Goal: Transaction & Acquisition: Book appointment/travel/reservation

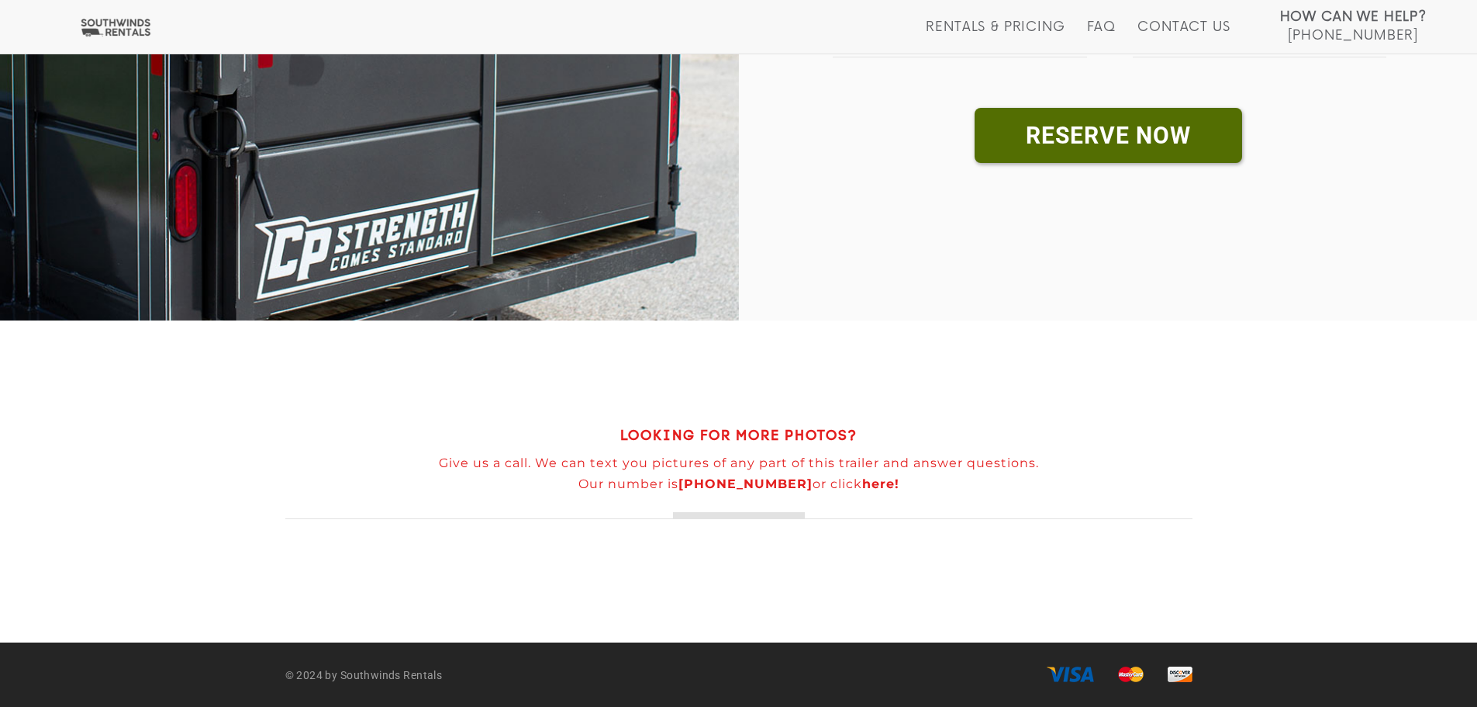
scroll to position [603, 0]
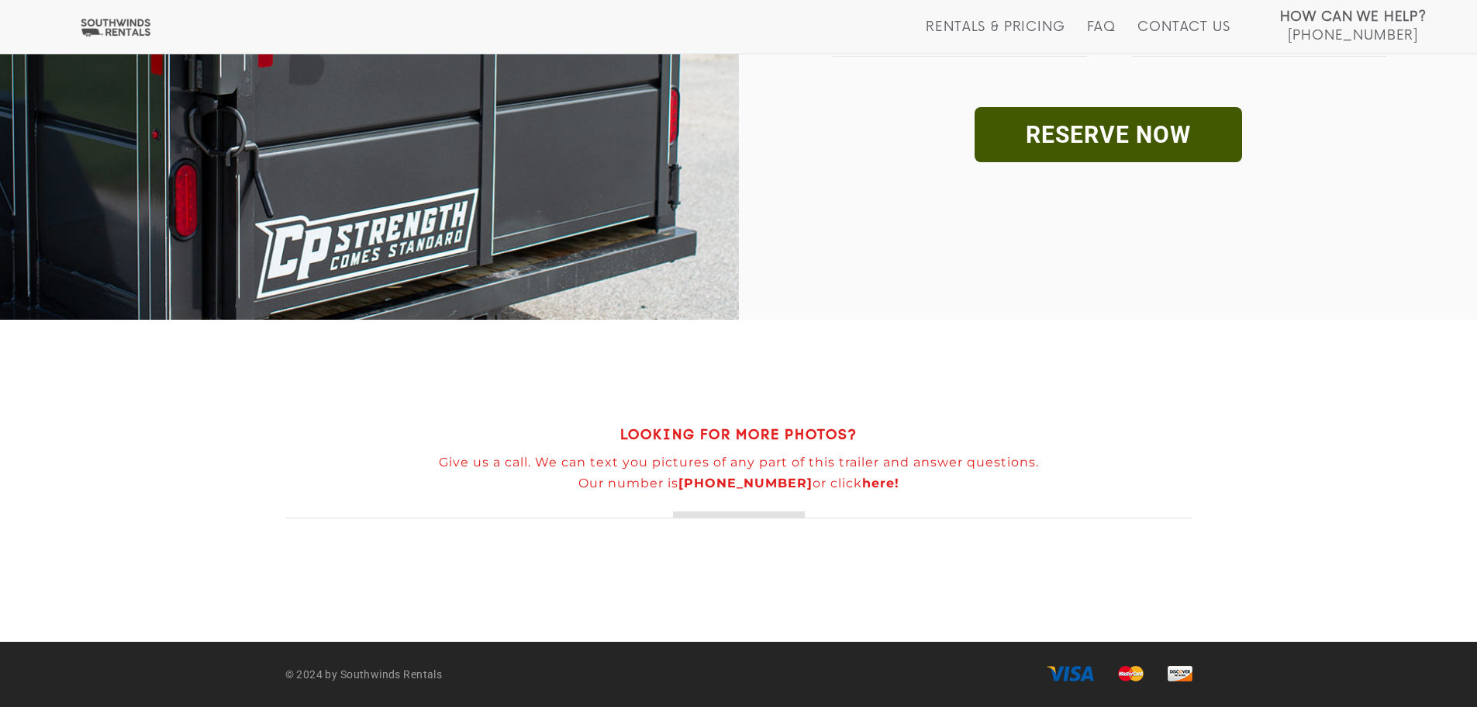
click at [1112, 140] on link "RESERVE NOW" at bounding box center [1109, 134] width 268 height 55
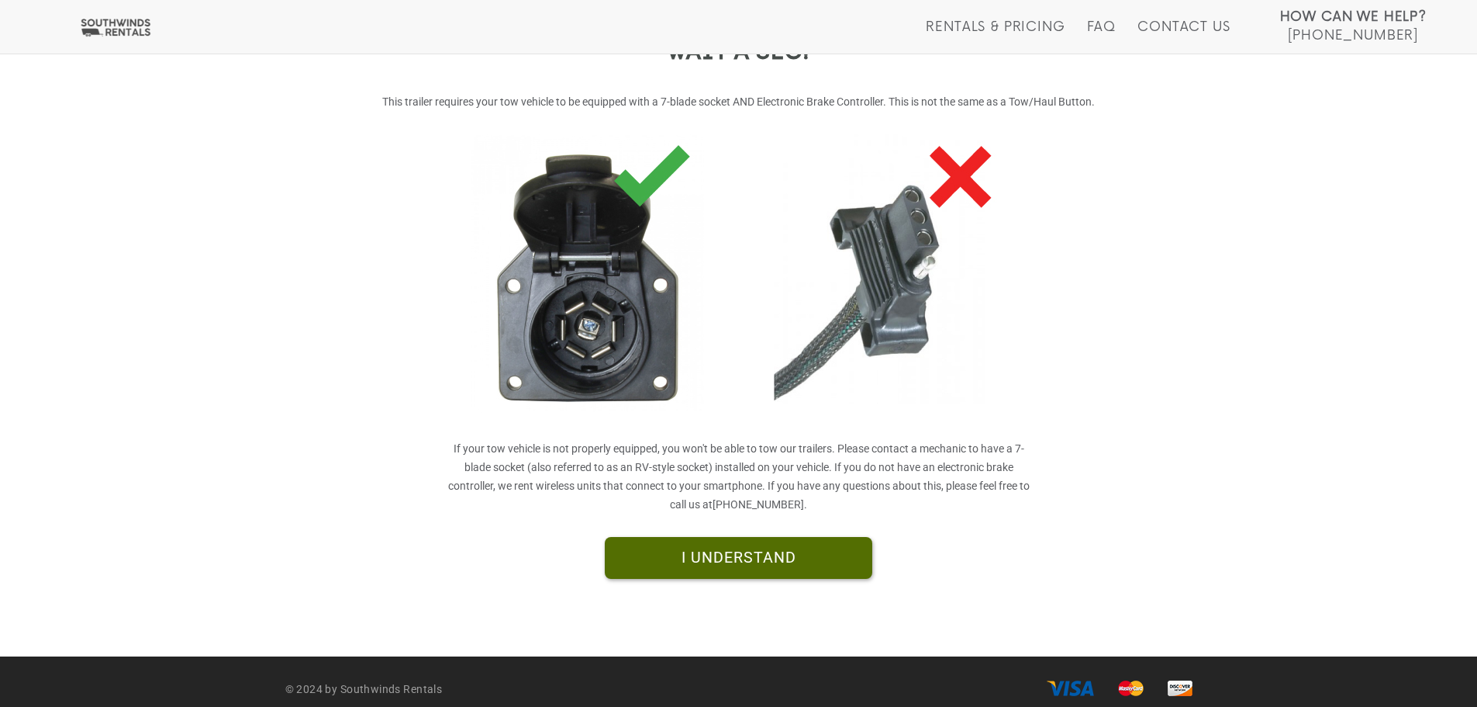
scroll to position [285, 0]
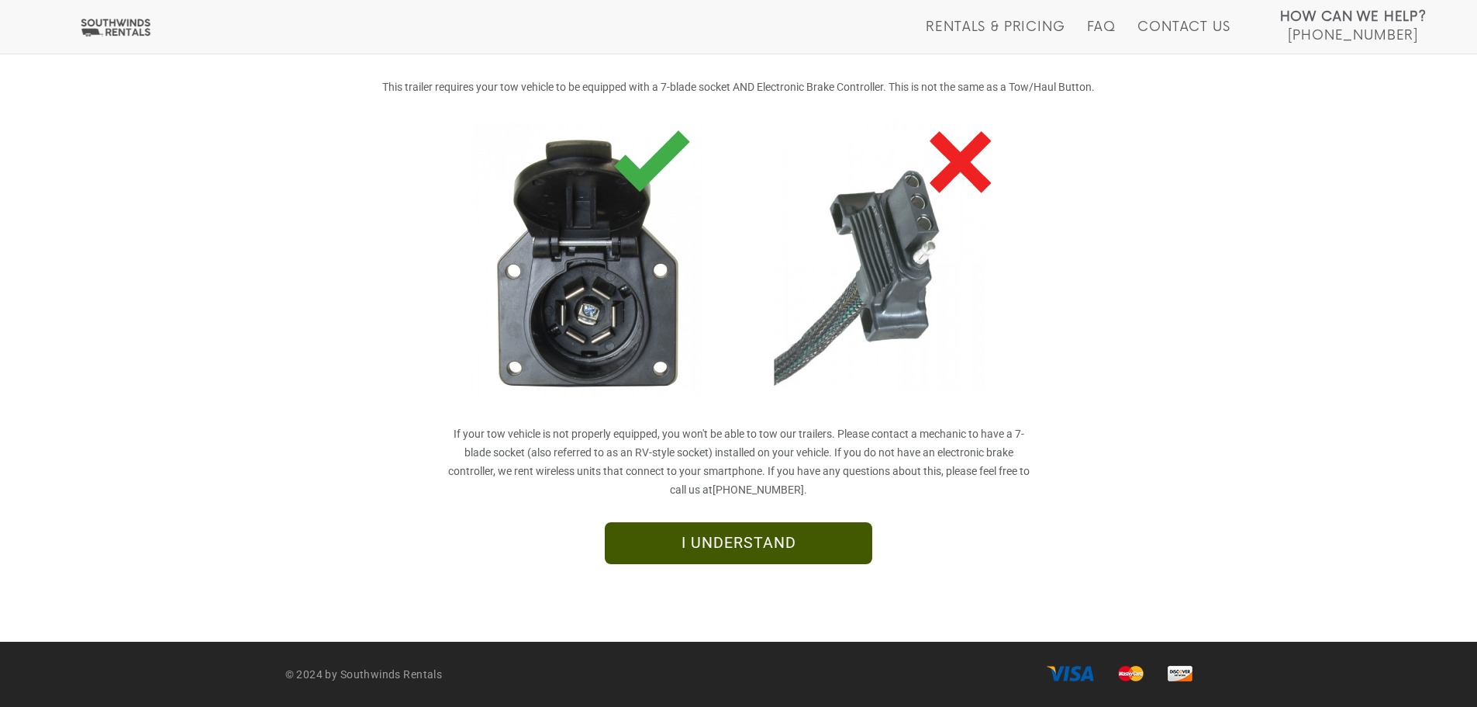
click at [738, 546] on link "I UNDERSTAND" at bounding box center [739, 543] width 268 height 42
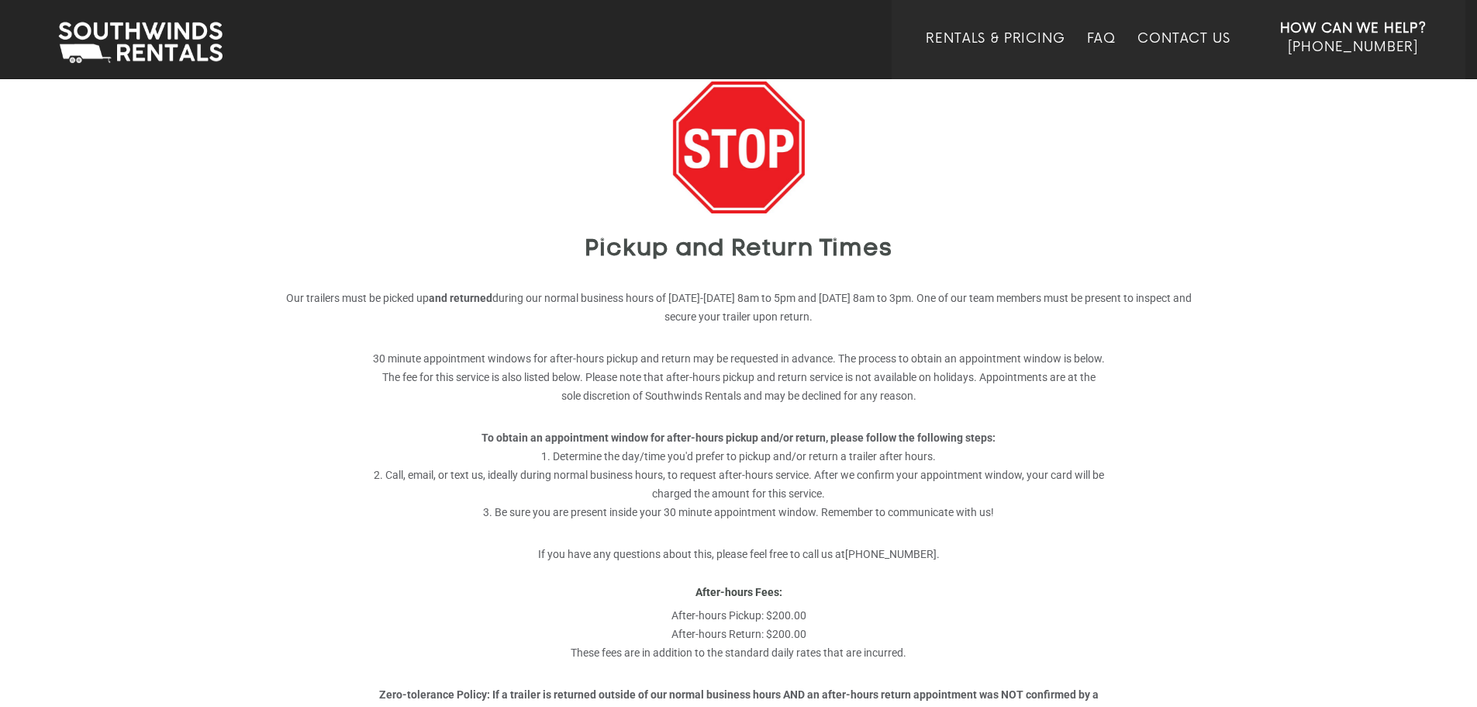
scroll to position [78, 0]
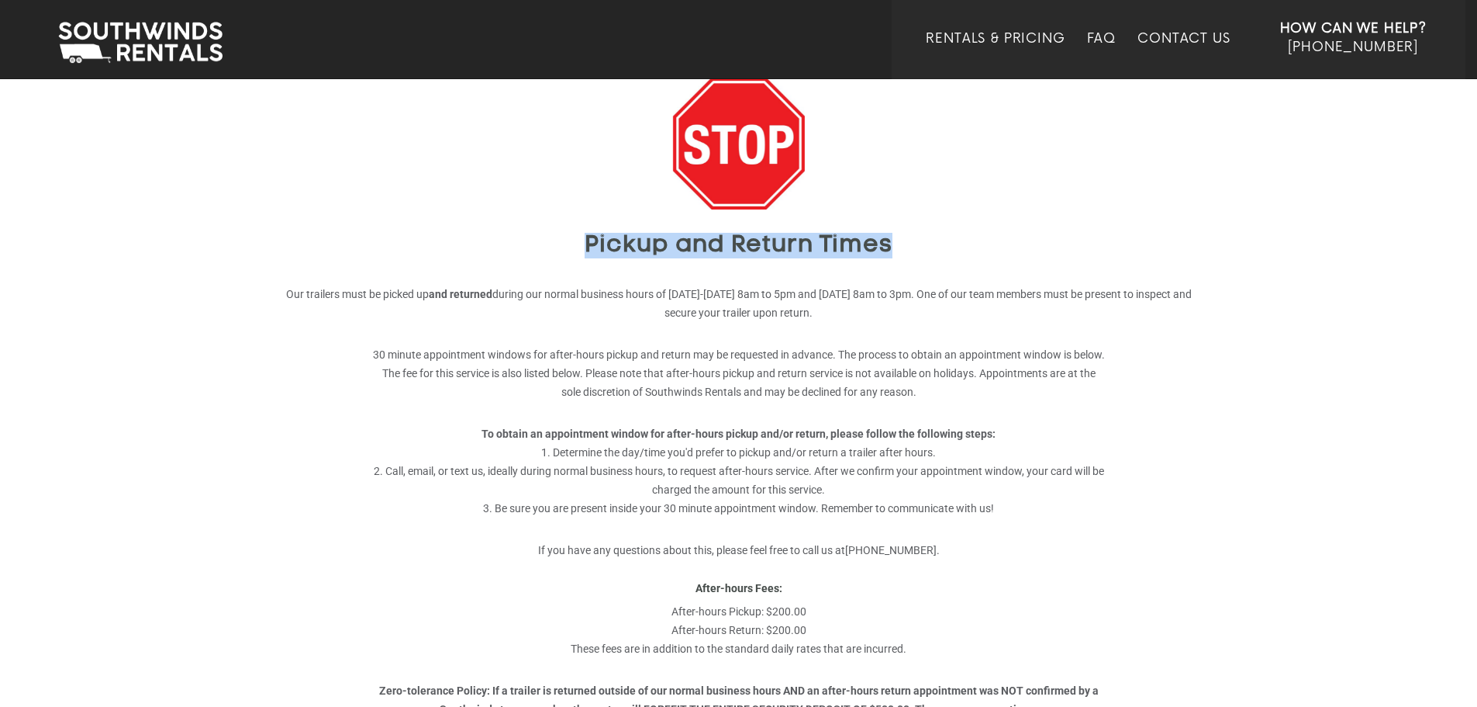
drag, startPoint x: 586, startPoint y: 244, endPoint x: 881, endPoint y: 244, distance: 295.5
click at [898, 240] on h2 "Pickup and Return Times" at bounding box center [738, 246] width 907 height 26
copy h2 "Pickup and Return Times"
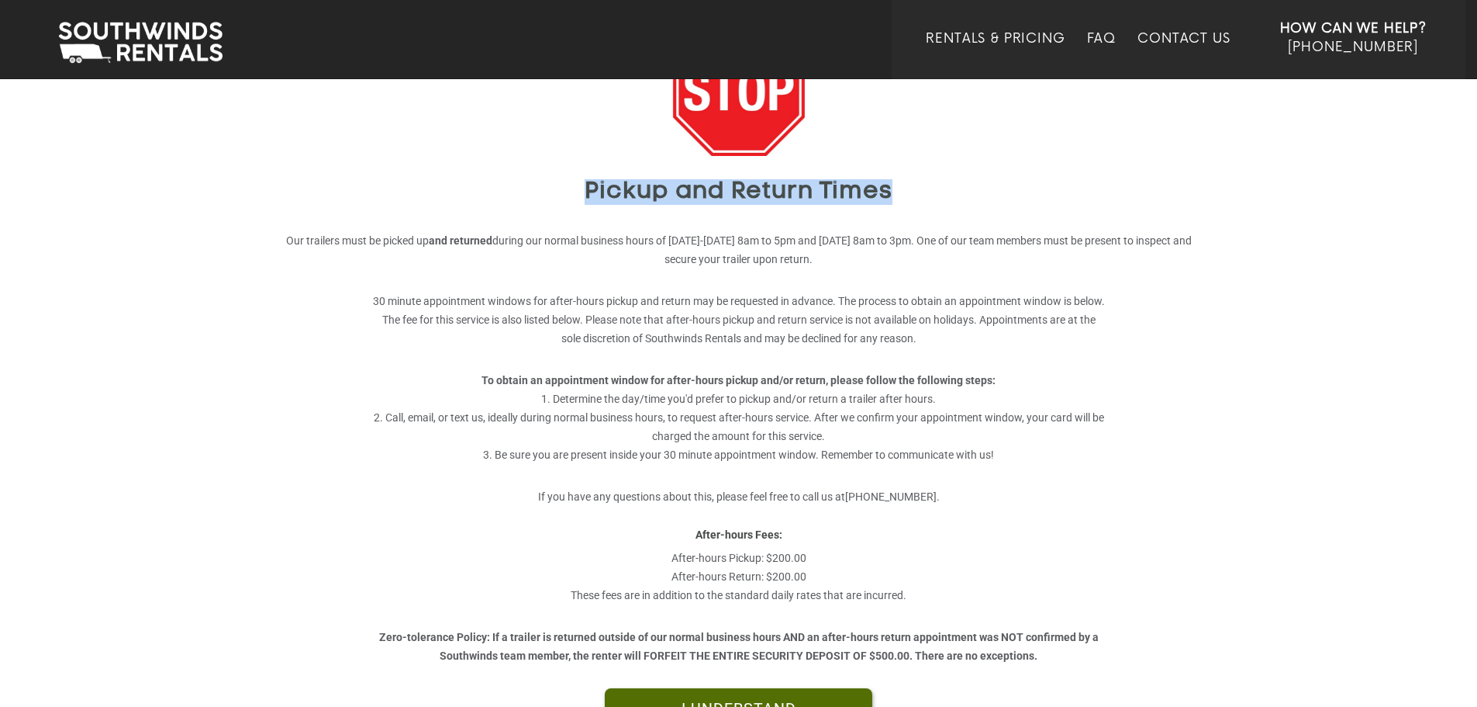
scroll to position [155, 0]
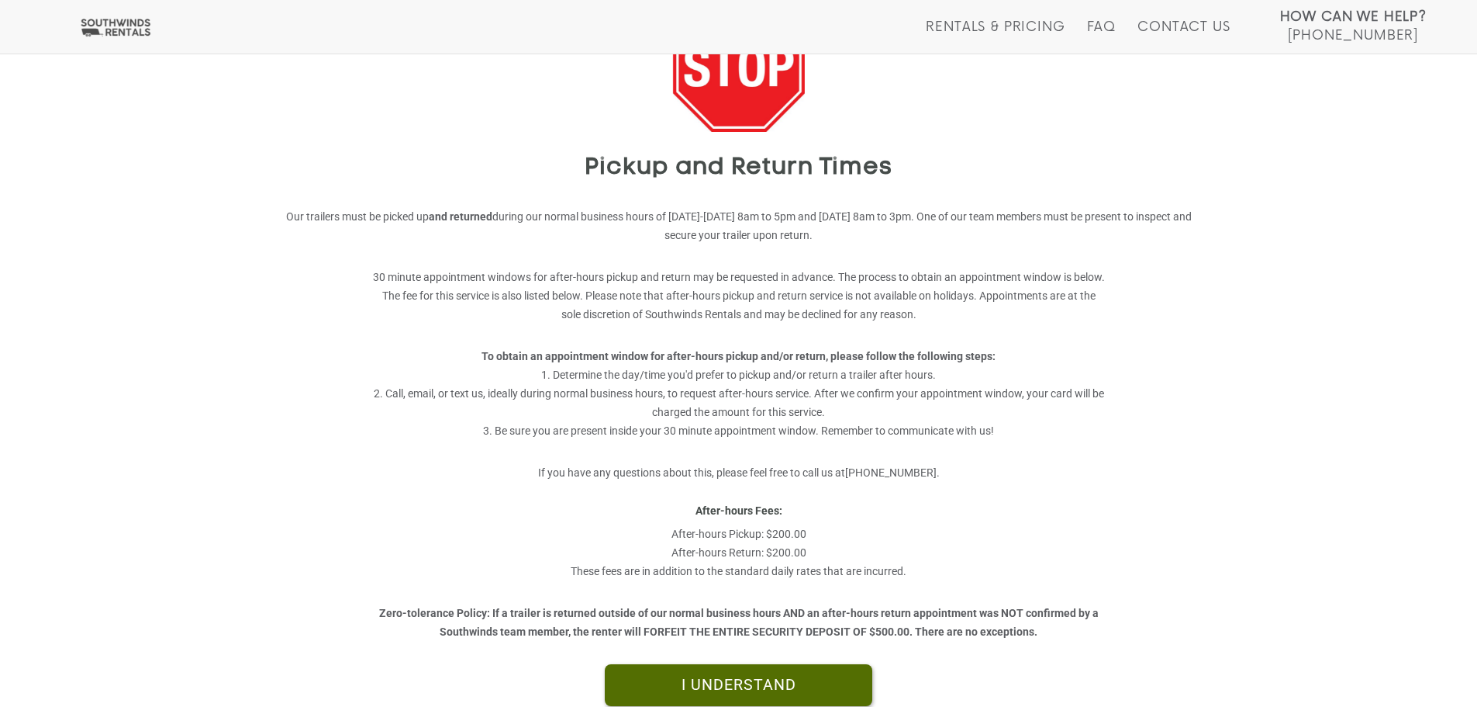
click at [362, 259] on div "30 minute appointment windows for after-hours pickup and return may be requeste…" at bounding box center [739, 479] width 756 height 454
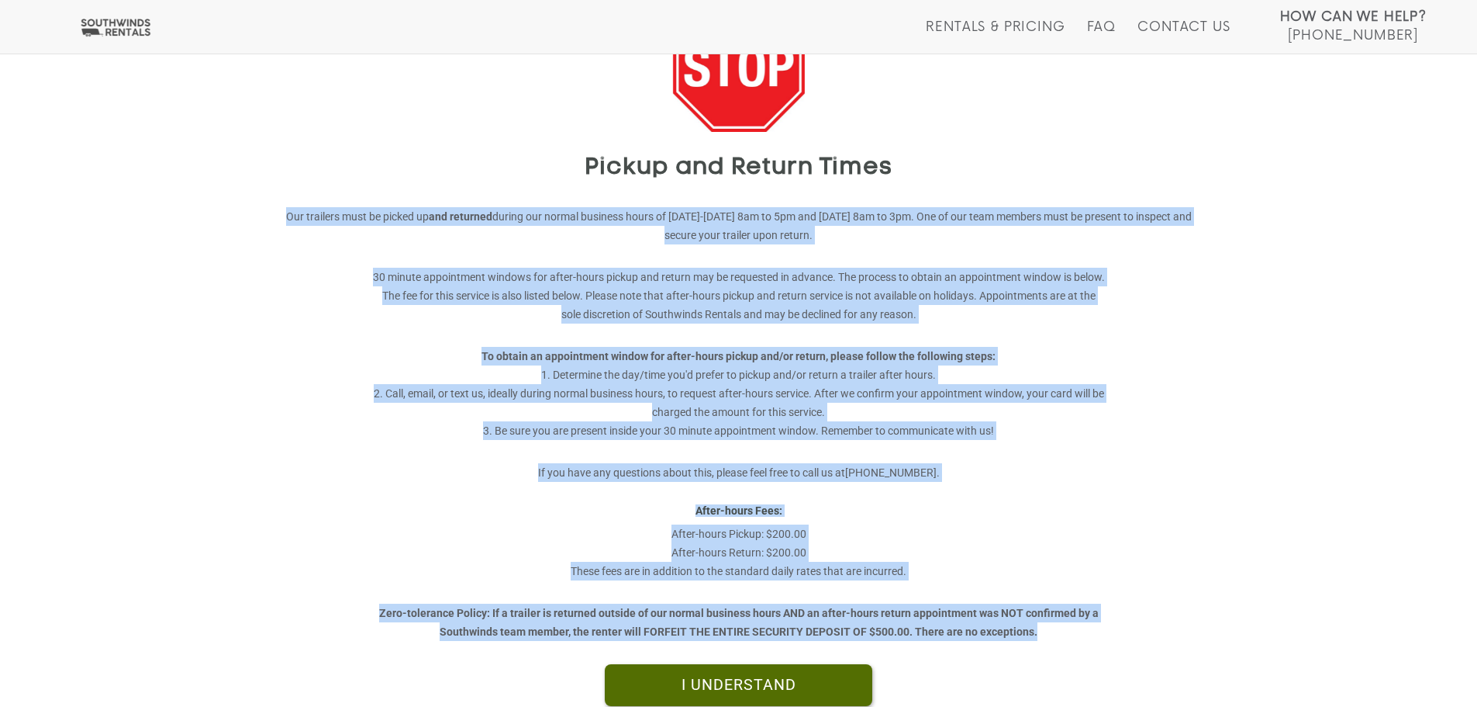
drag, startPoint x: 301, startPoint y: 214, endPoint x: 1055, endPoint y: 638, distance: 865.0
click at [1055, 638] on div "Pickup and Return Times Our trailers must be picked up and returned during our …" at bounding box center [739, 353] width 931 height 706
copy div "Our trailers must be picked up and returned during our normal business hours of…"
click at [1070, 348] on p "To obtain an appointment window for after-hours pickup and/or return, please fo…" at bounding box center [738, 385] width 733 height 109
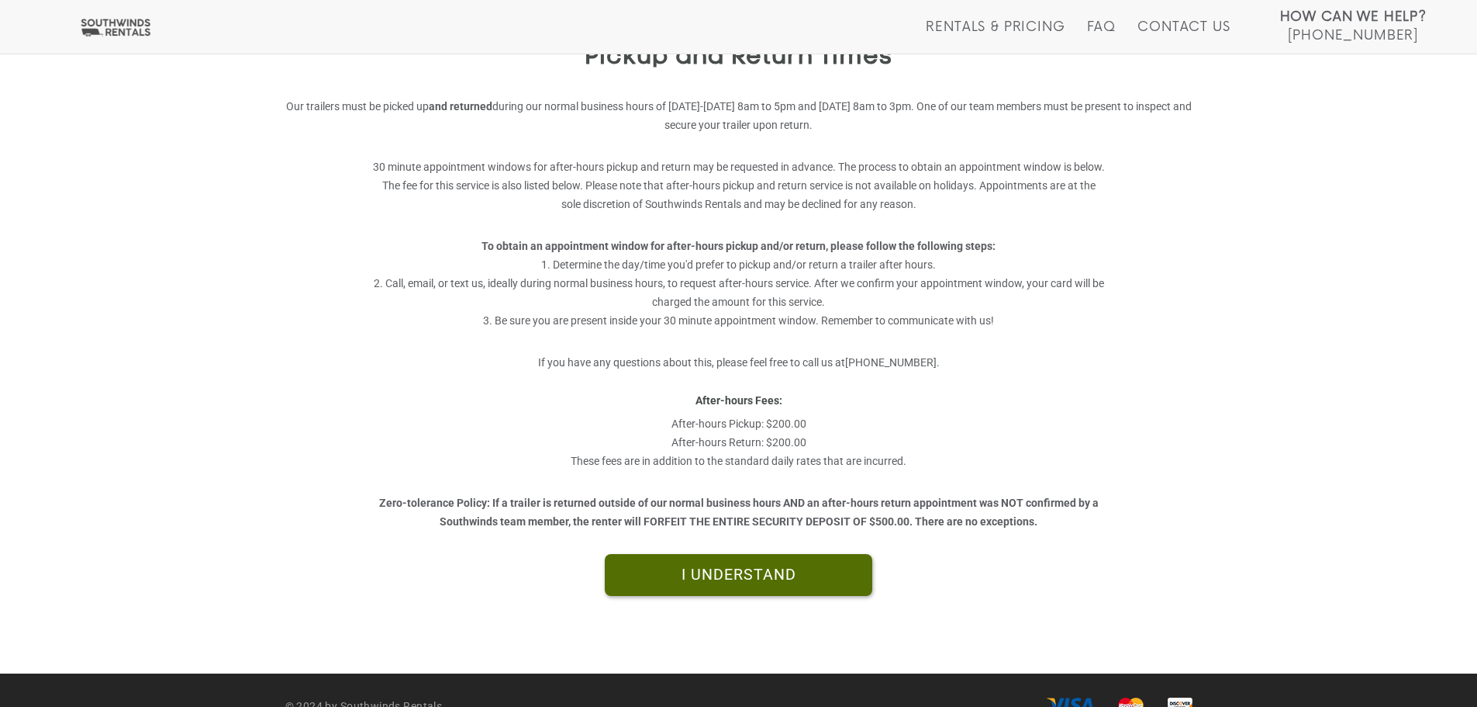
scroll to position [297, 0]
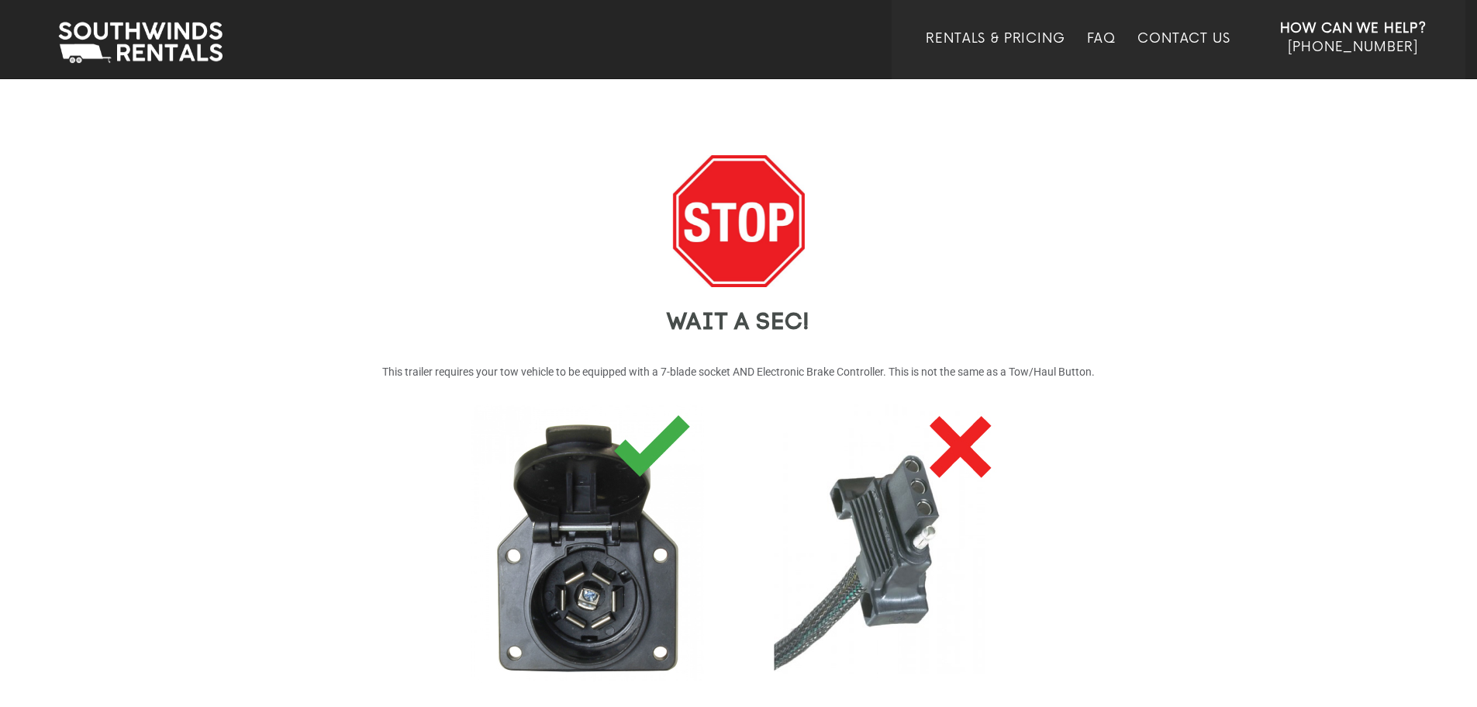
scroll to position [285, 0]
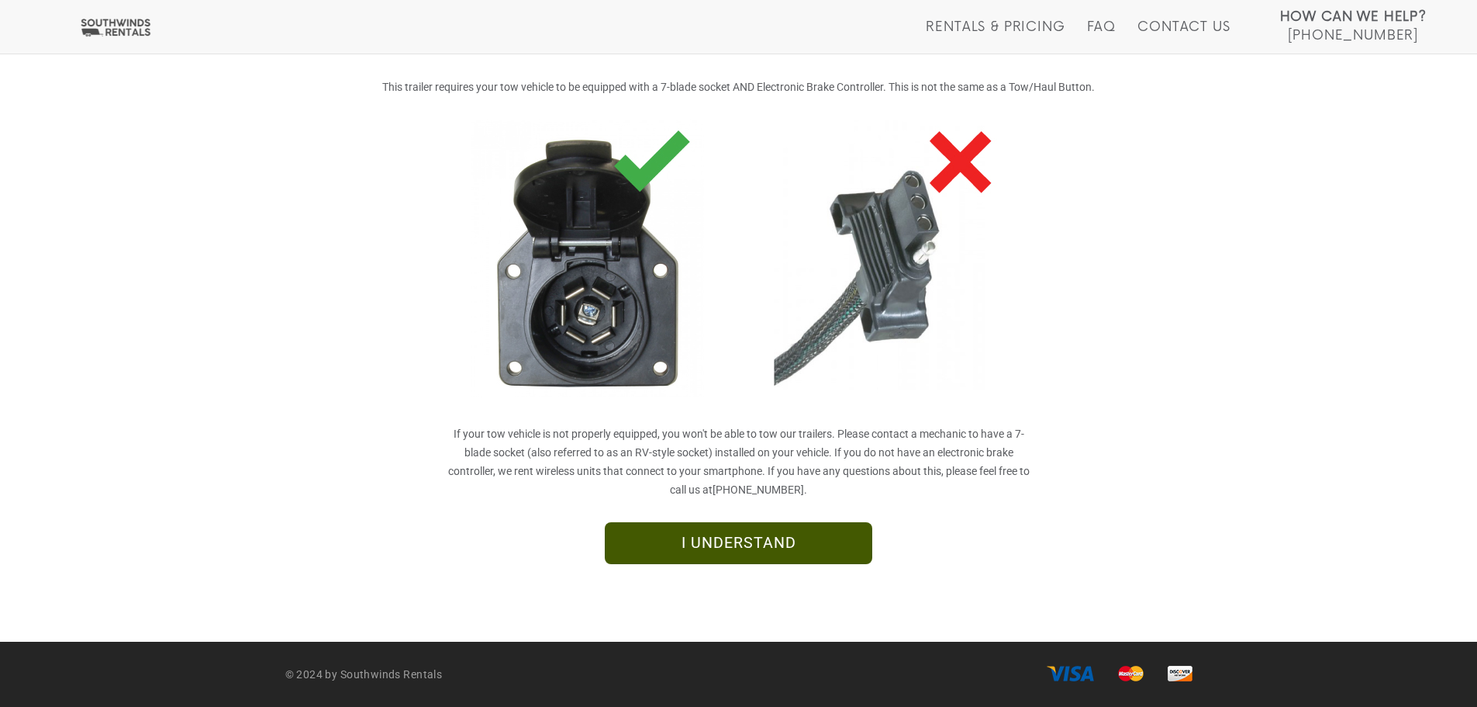
click at [707, 546] on link "I UNDERSTAND" at bounding box center [739, 543] width 268 height 42
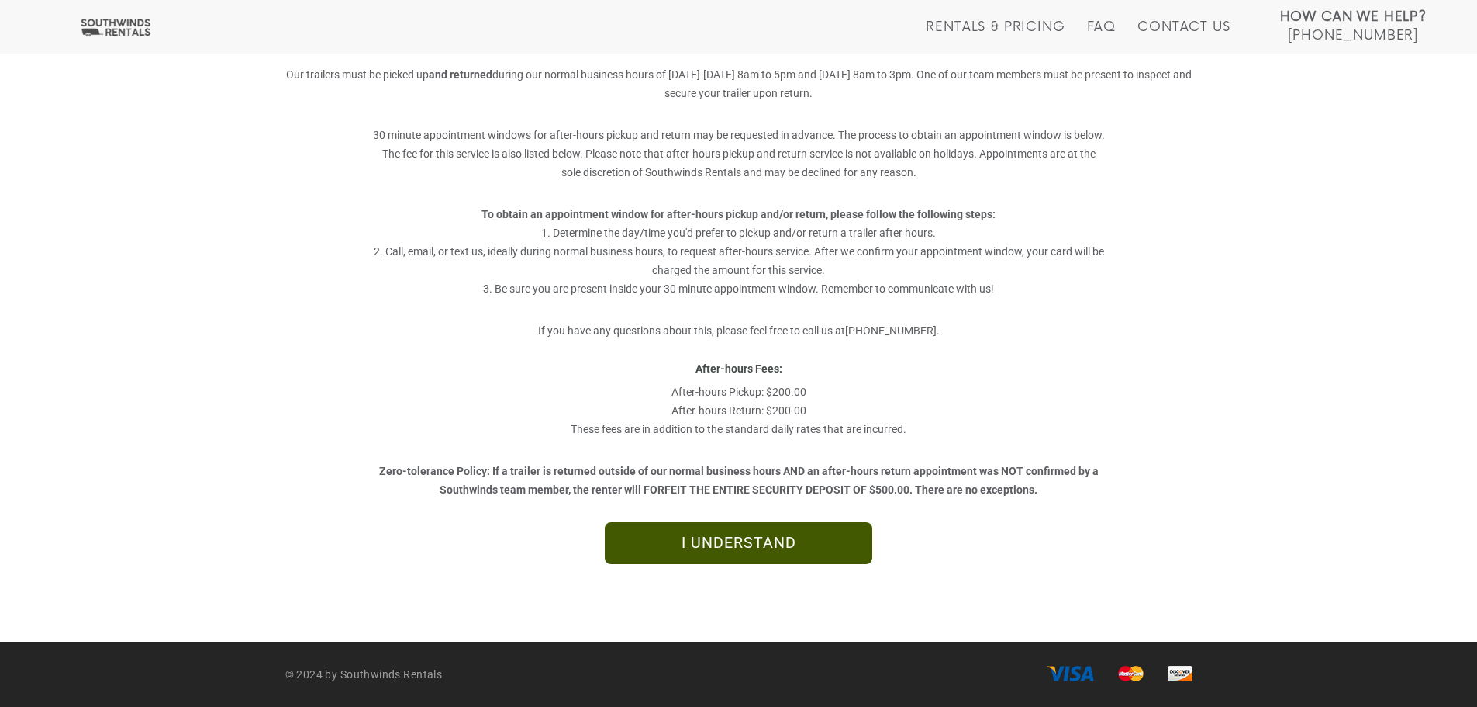
click at [749, 548] on link "I UNDERSTAND" at bounding box center [739, 543] width 268 height 42
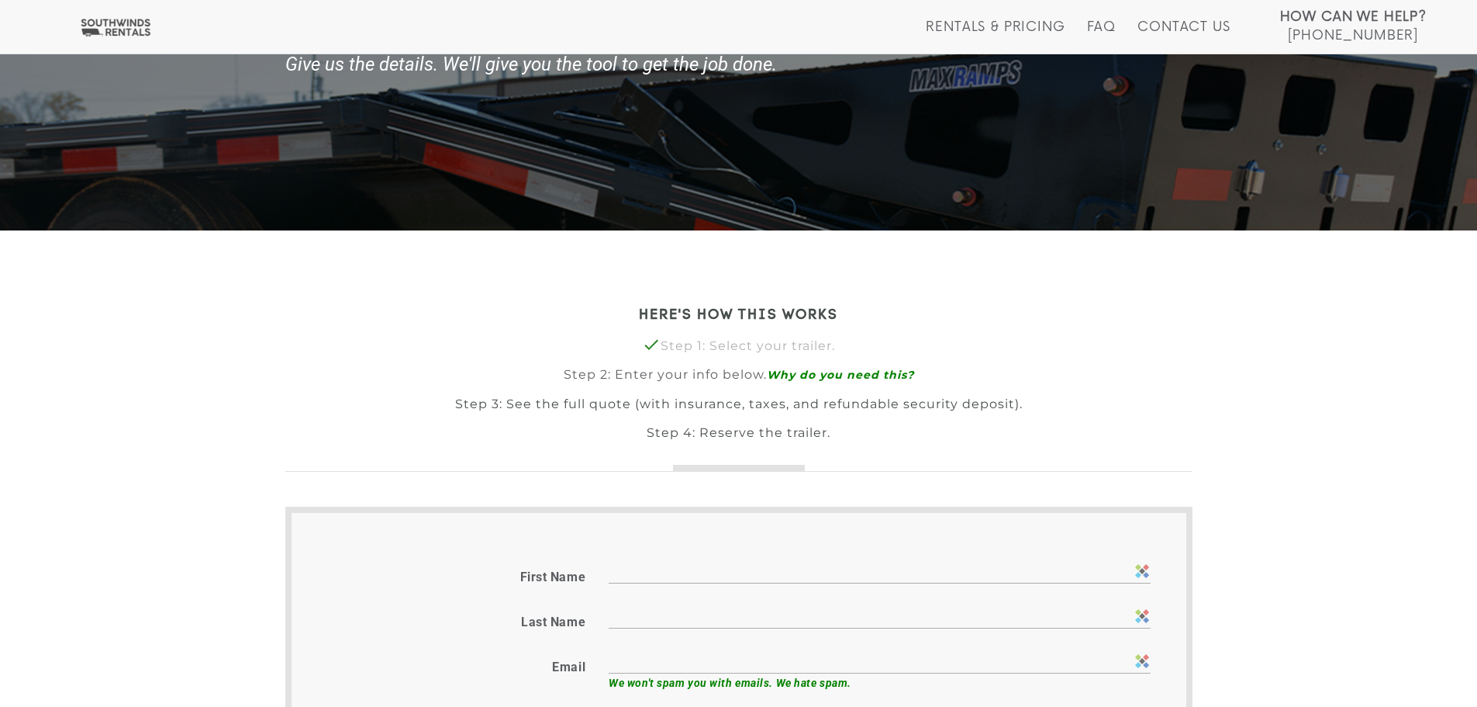
scroll to position [155, 0]
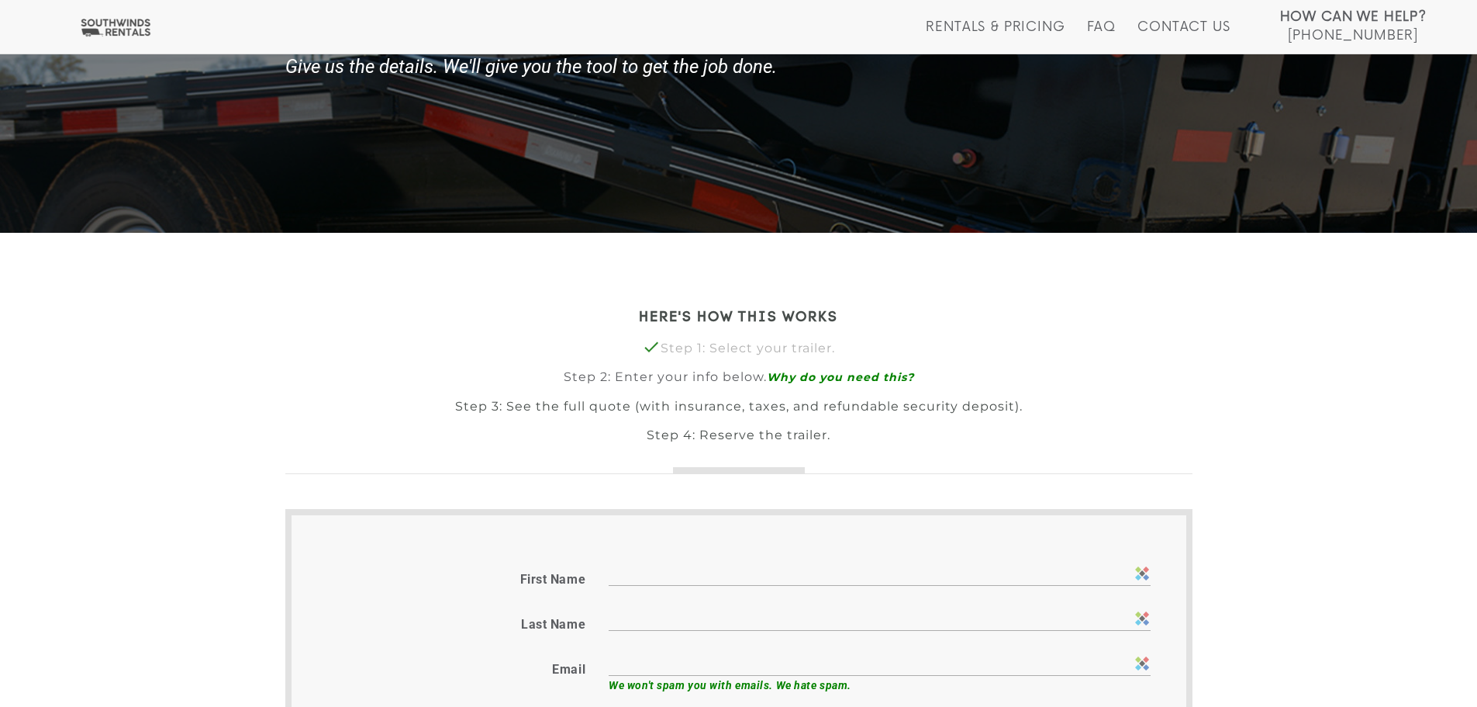
click at [124, 33] on img at bounding box center [116, 27] width 76 height 19
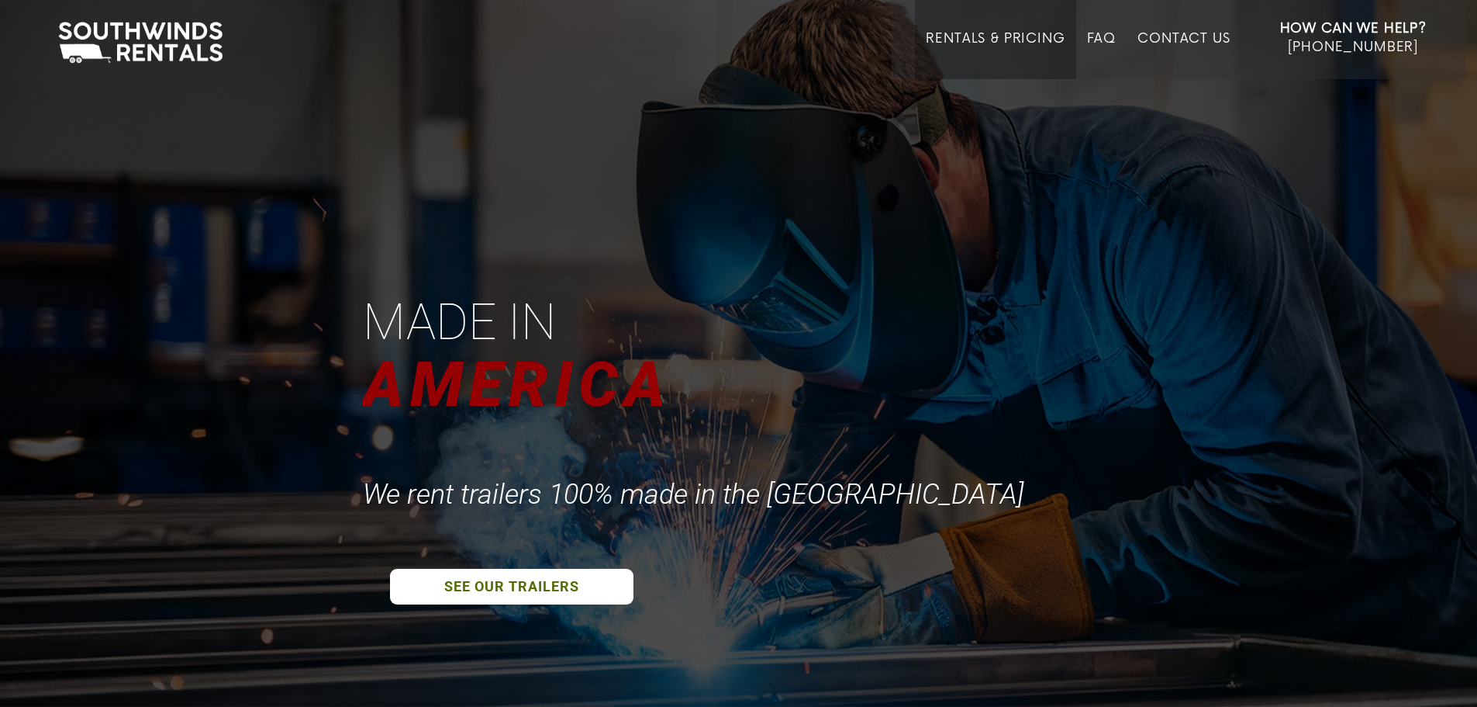
click at [990, 38] on link "Rentals & Pricing" at bounding box center [995, 55] width 139 height 48
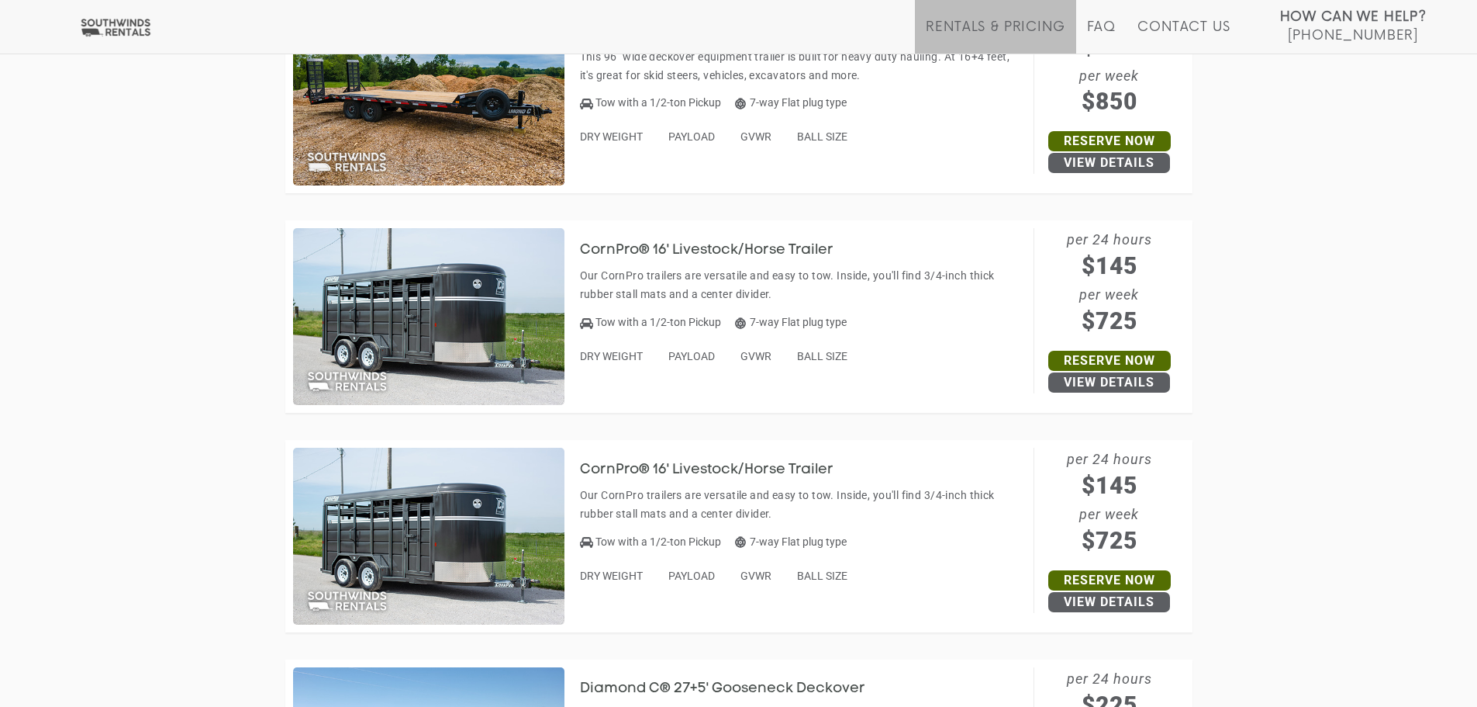
scroll to position [2327, 0]
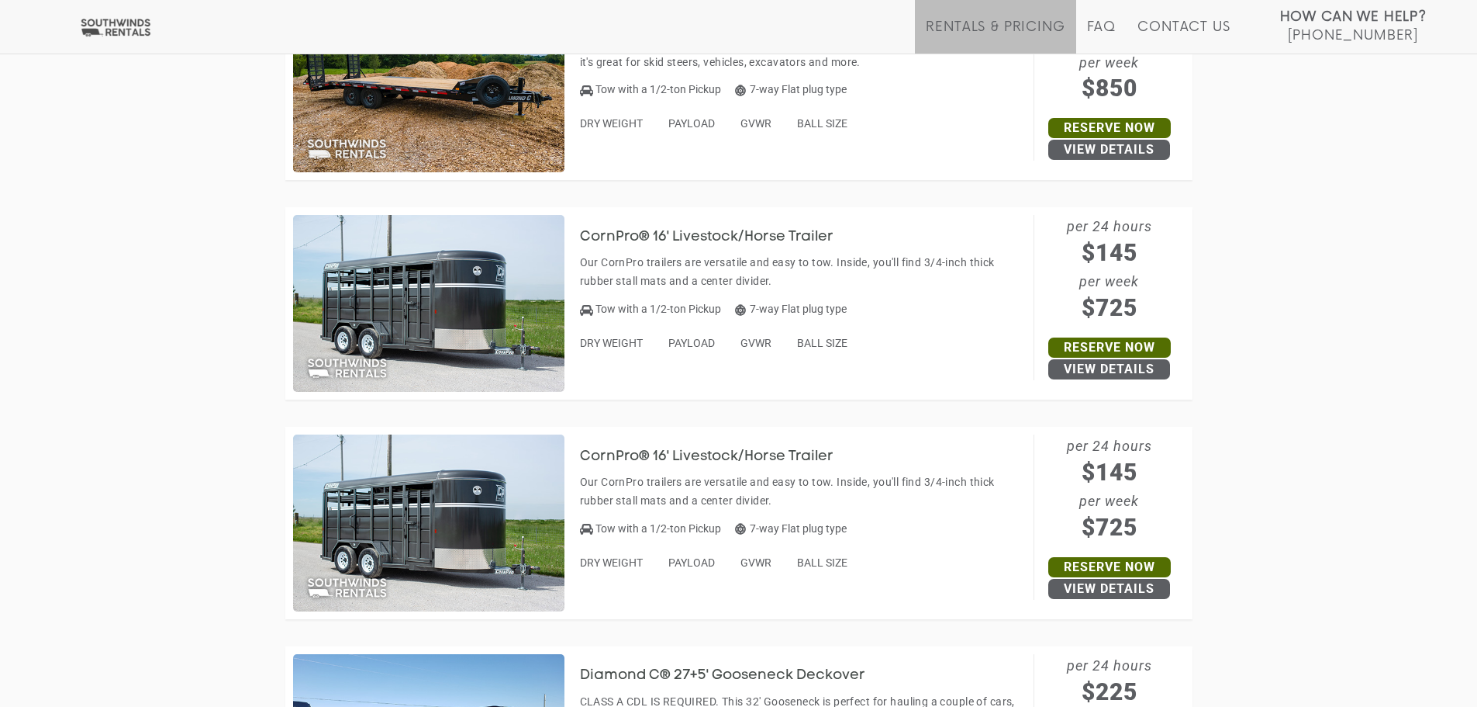
click at [499, 285] on img at bounding box center [428, 303] width 271 height 177
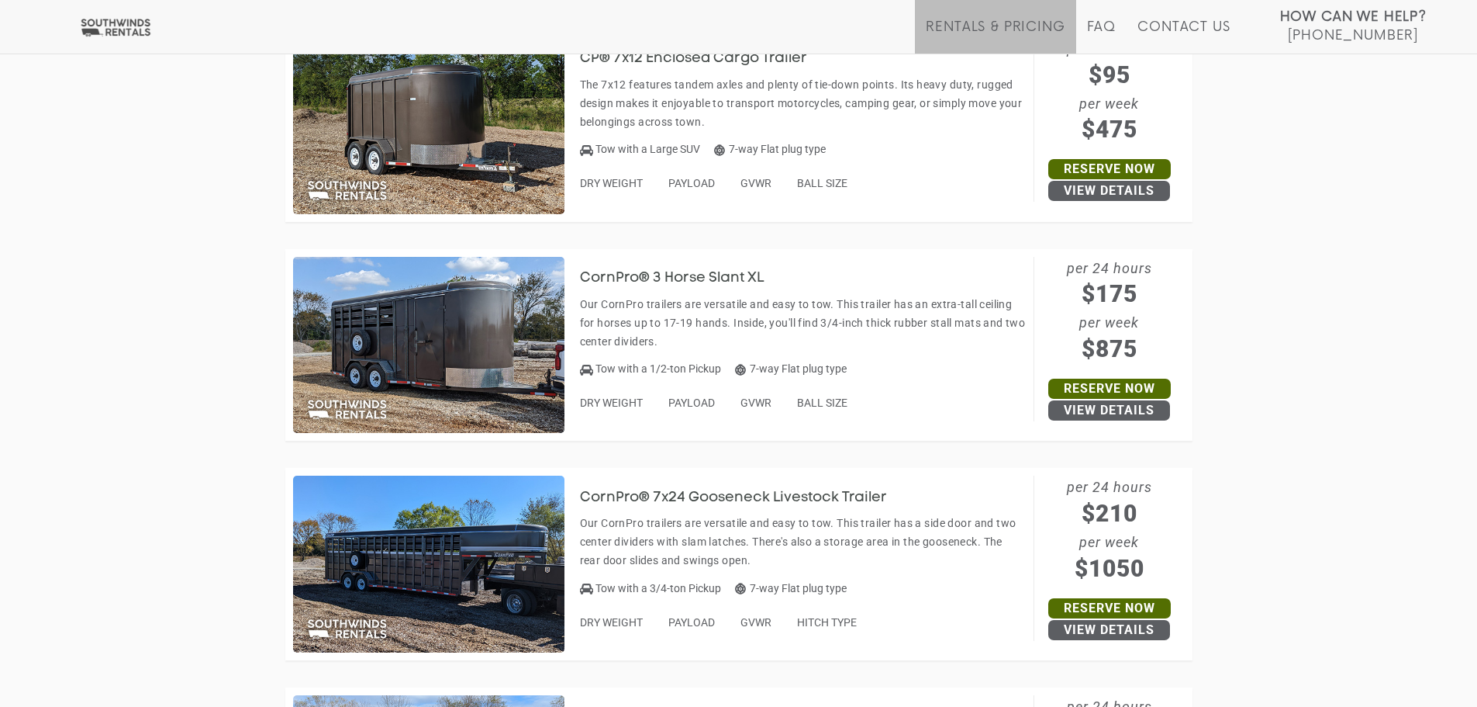
scroll to position [4498, 0]
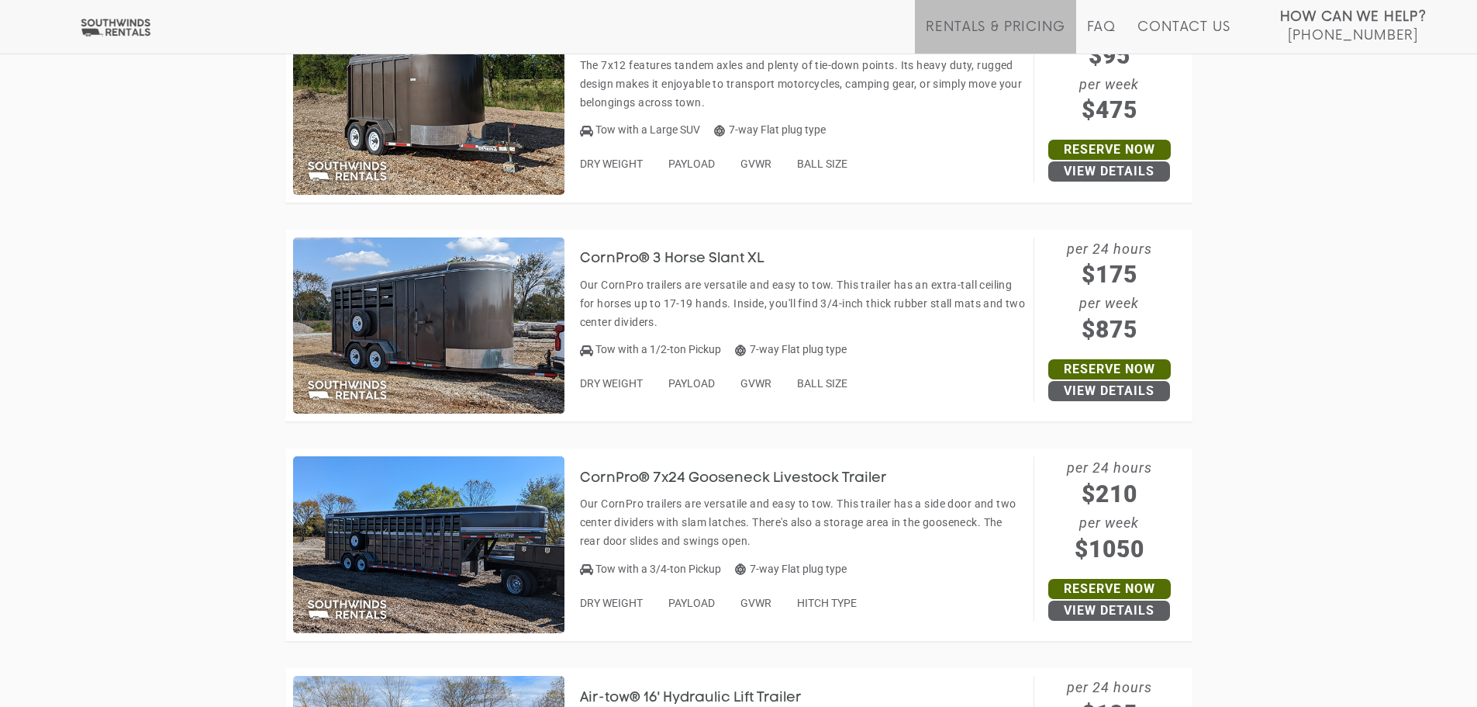
click at [413, 382] on img at bounding box center [428, 325] width 271 height 177
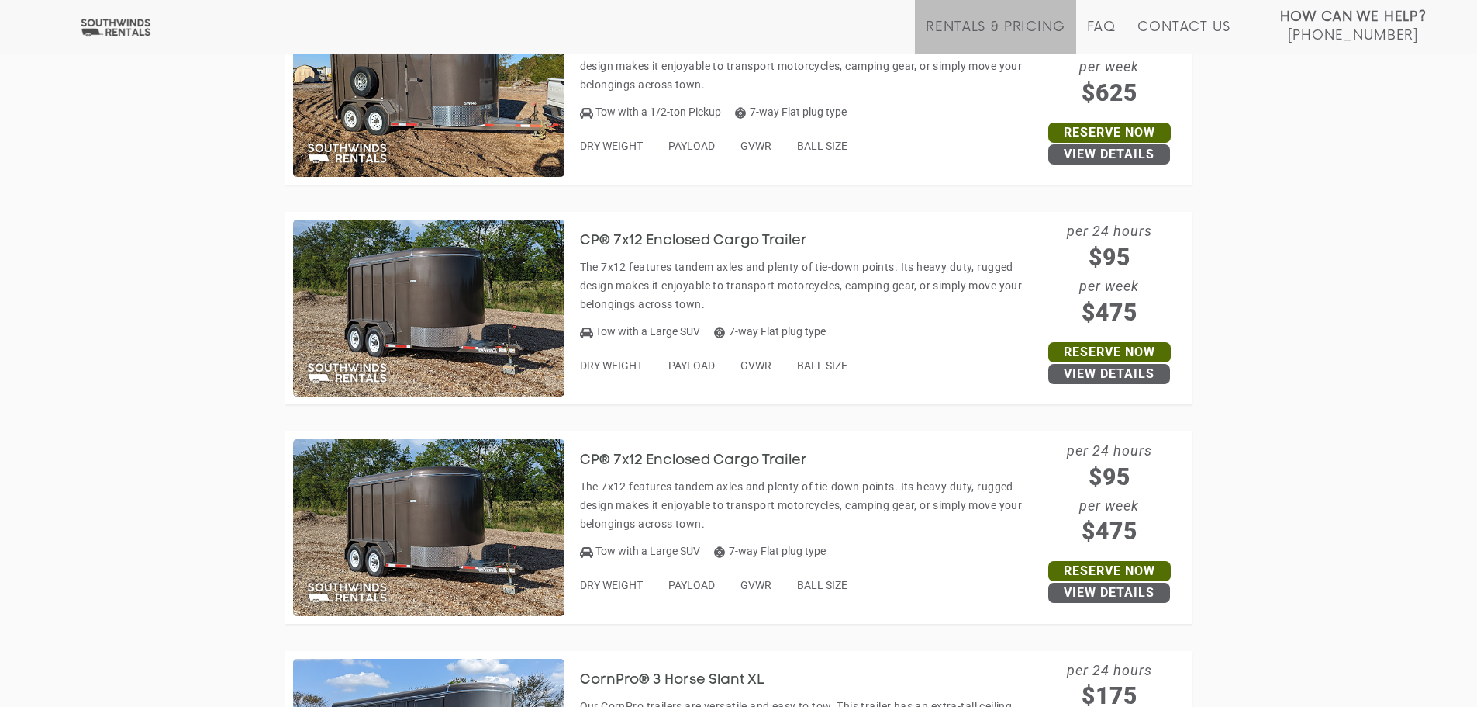
scroll to position [4033, 0]
